Goal: Information Seeking & Learning: Find specific fact

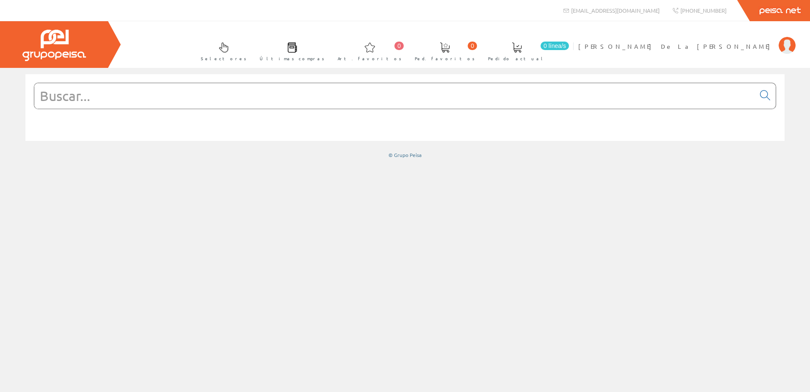
click at [115, 90] on input "text" at bounding box center [394, 95] width 721 height 25
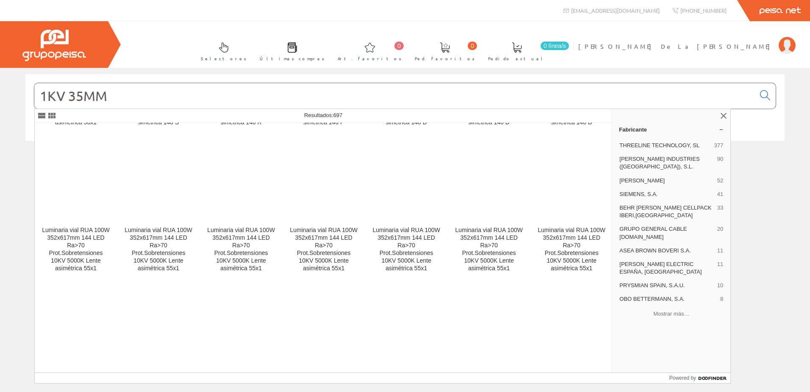
scroll to position [1942, 0]
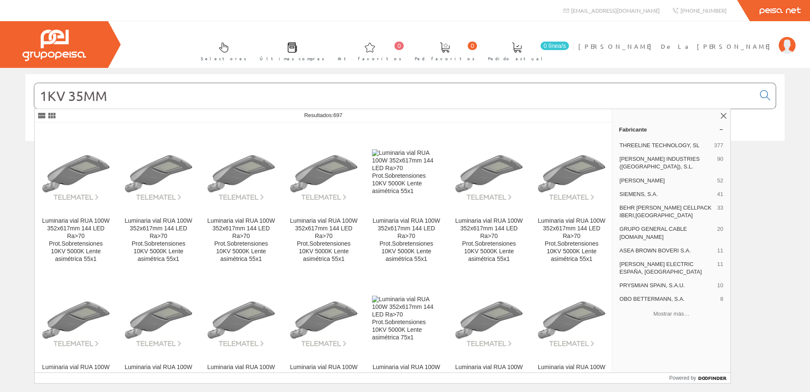
click at [68, 95] on input "1KV 35MM" at bounding box center [394, 95] width 721 height 25
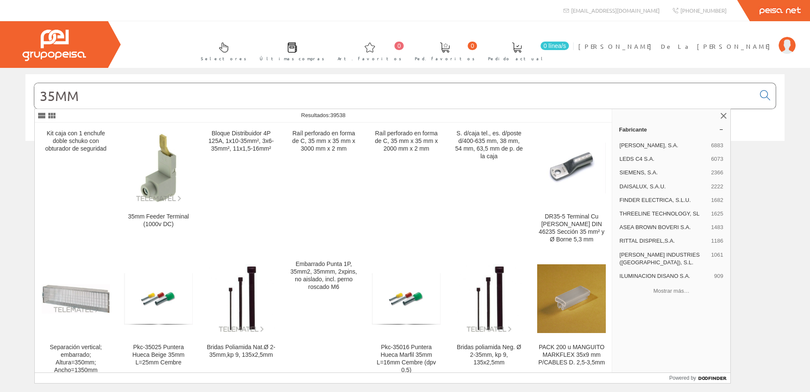
click at [91, 103] on input "35MM" at bounding box center [394, 95] width 721 height 25
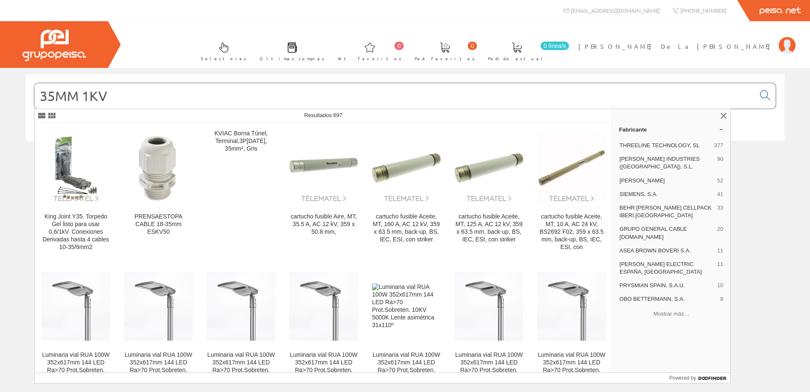
click at [41, 97] on input "35MM 1KV" at bounding box center [394, 95] width 721 height 25
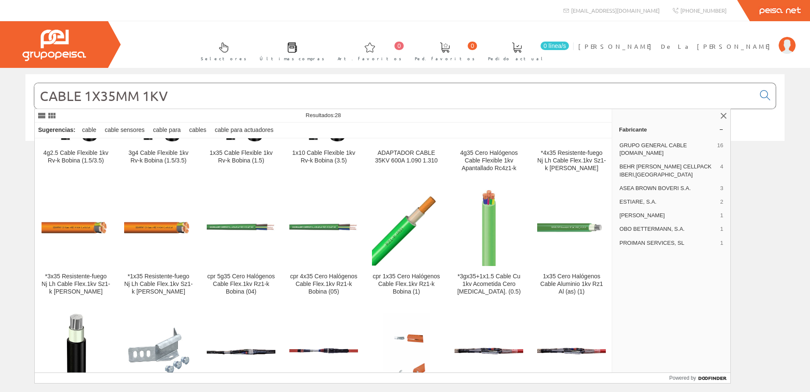
scroll to position [218, 0]
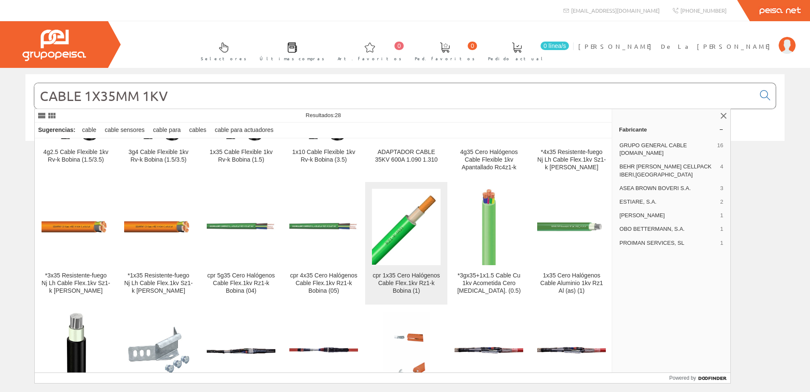
type input "CABLE 1X35MM 1KV"
click at [397, 272] on div "cpr 1x35 Cero Halógenos Cable Flex.1kv Rz1-k Bobina (1)" at bounding box center [406, 283] width 69 height 23
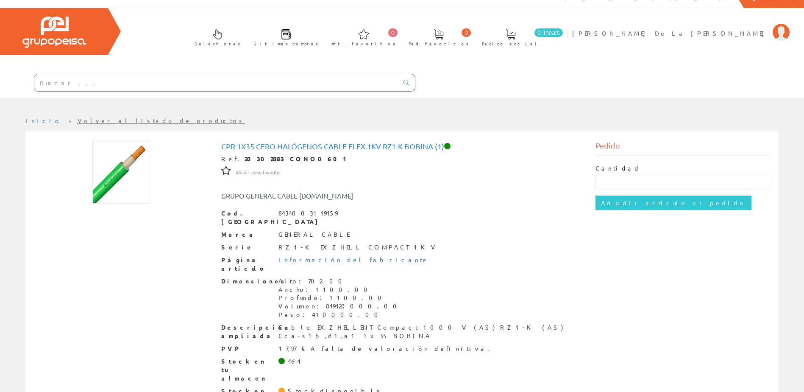
scroll to position [28, 0]
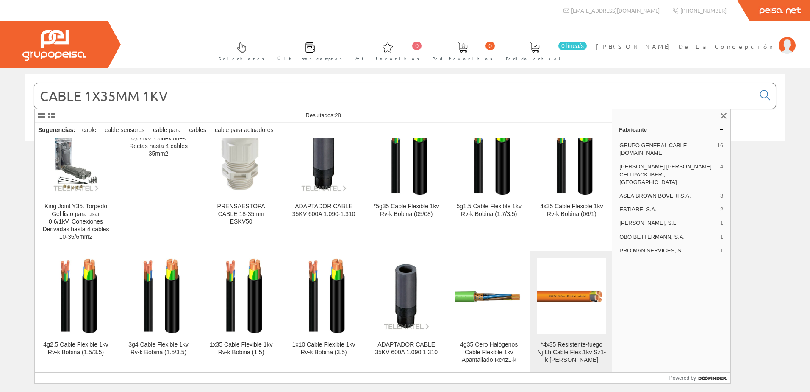
scroll to position [25, 0]
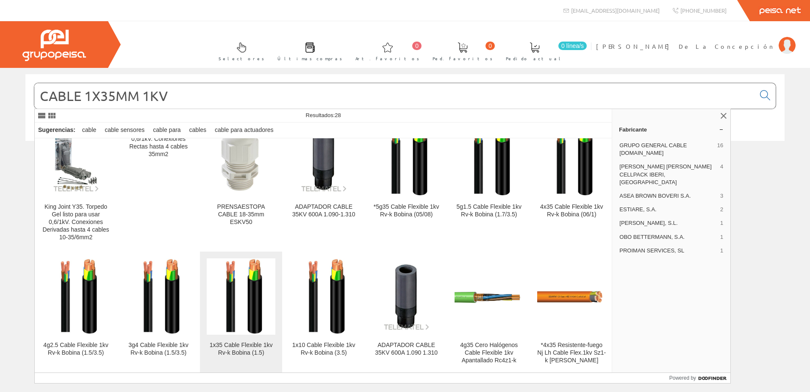
click at [230, 296] on img at bounding box center [241, 296] width 57 height 76
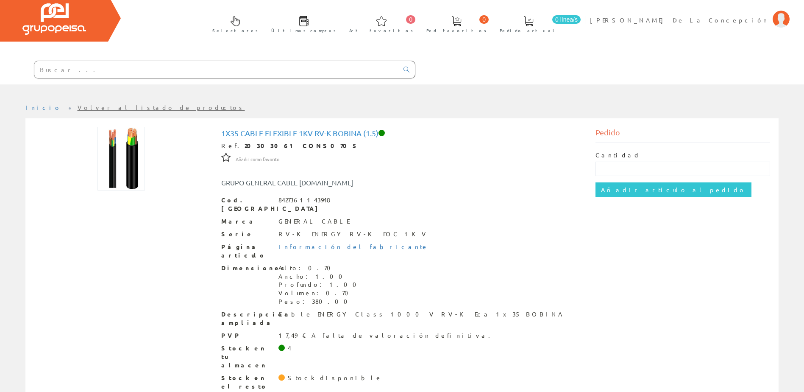
scroll to position [28, 0]
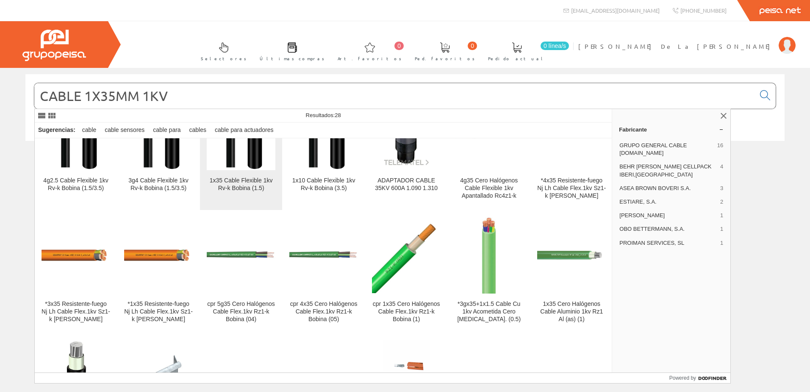
scroll to position [191, 0]
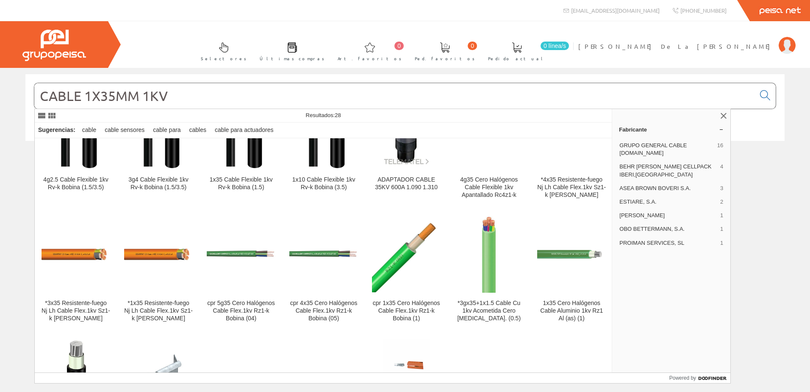
click at [114, 94] on input "CABLE 1X35MM 1KV" at bounding box center [394, 95] width 721 height 25
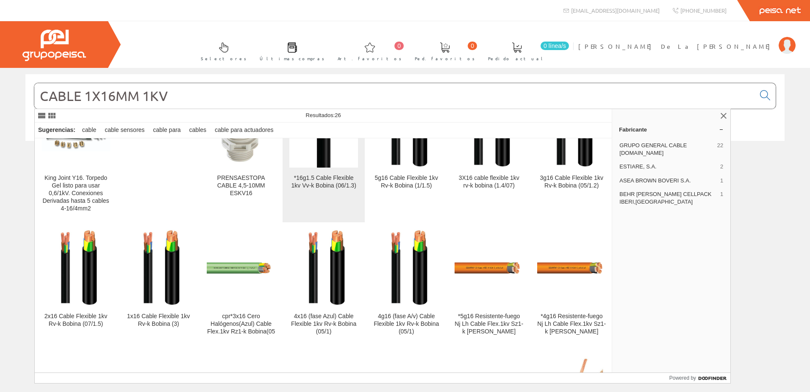
scroll to position [55, 0]
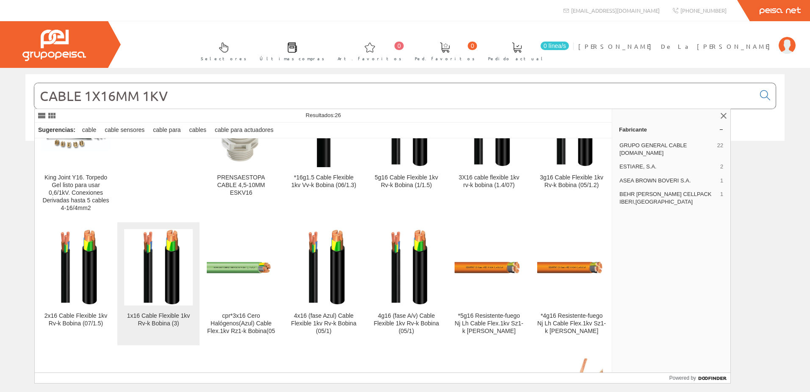
type input "CABLE 1X16MM 1KV"
click at [154, 262] on img at bounding box center [158, 267] width 57 height 76
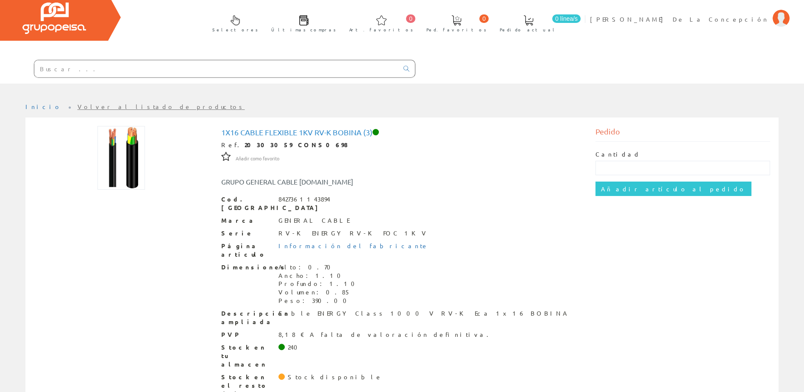
scroll to position [28, 0]
